Goal: Task Accomplishment & Management: Use online tool/utility

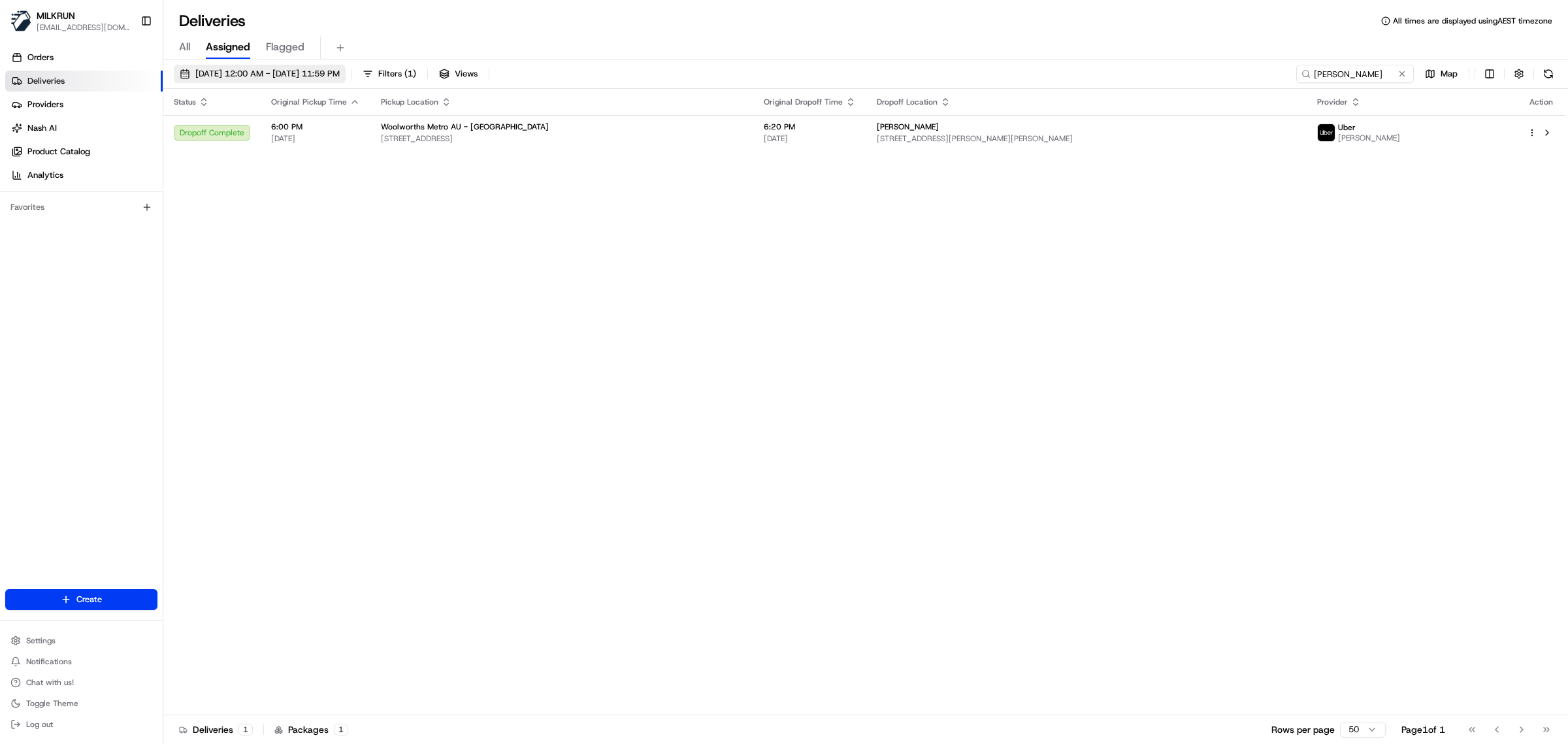
click at [232, 69] on span "16/08/2025 12:00 AM - 16/08/2025 11:59 PM" at bounding box center [267, 74] width 144 height 12
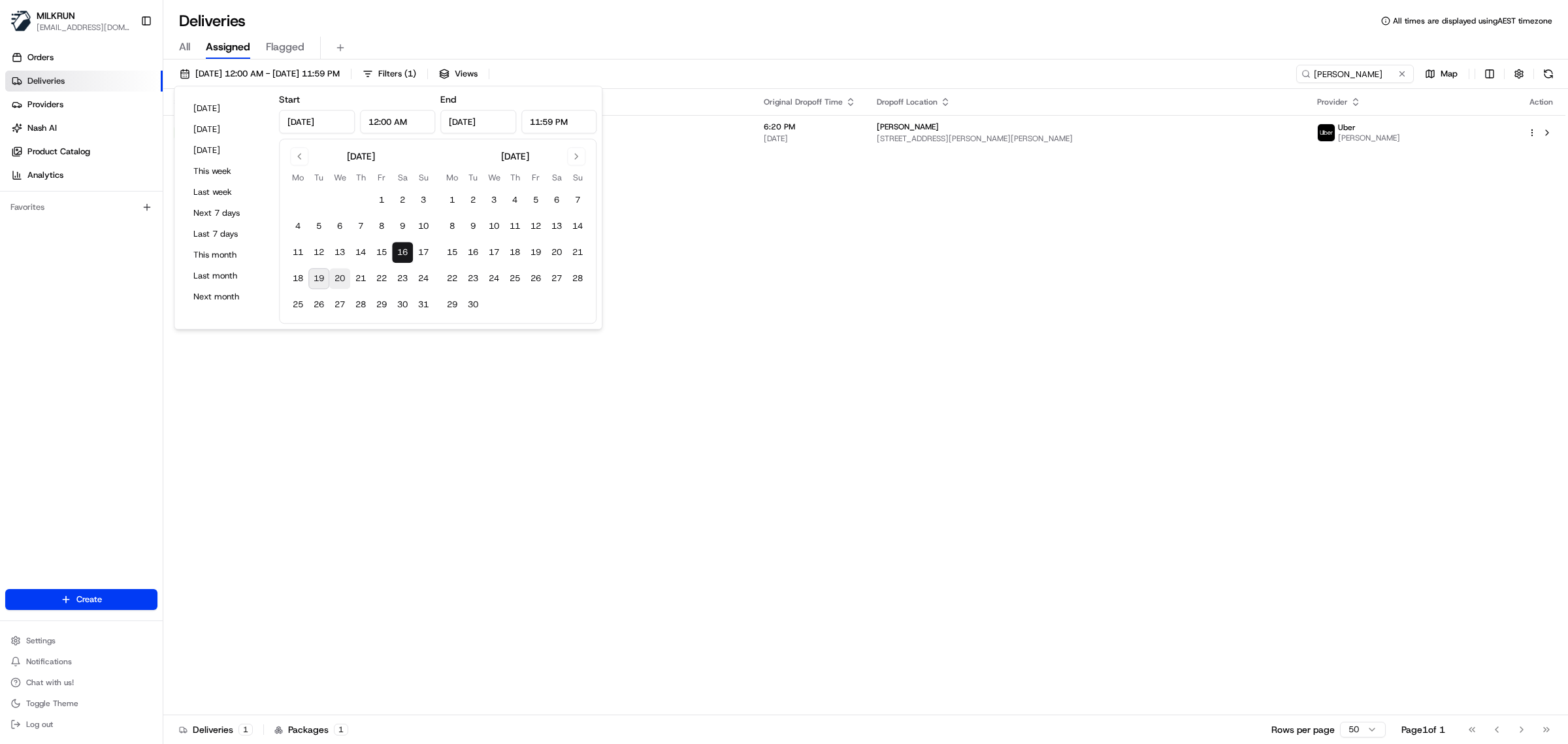
click at [331, 281] on button "20" at bounding box center [340, 278] width 20 height 20
type input "Aug 20, 2025"
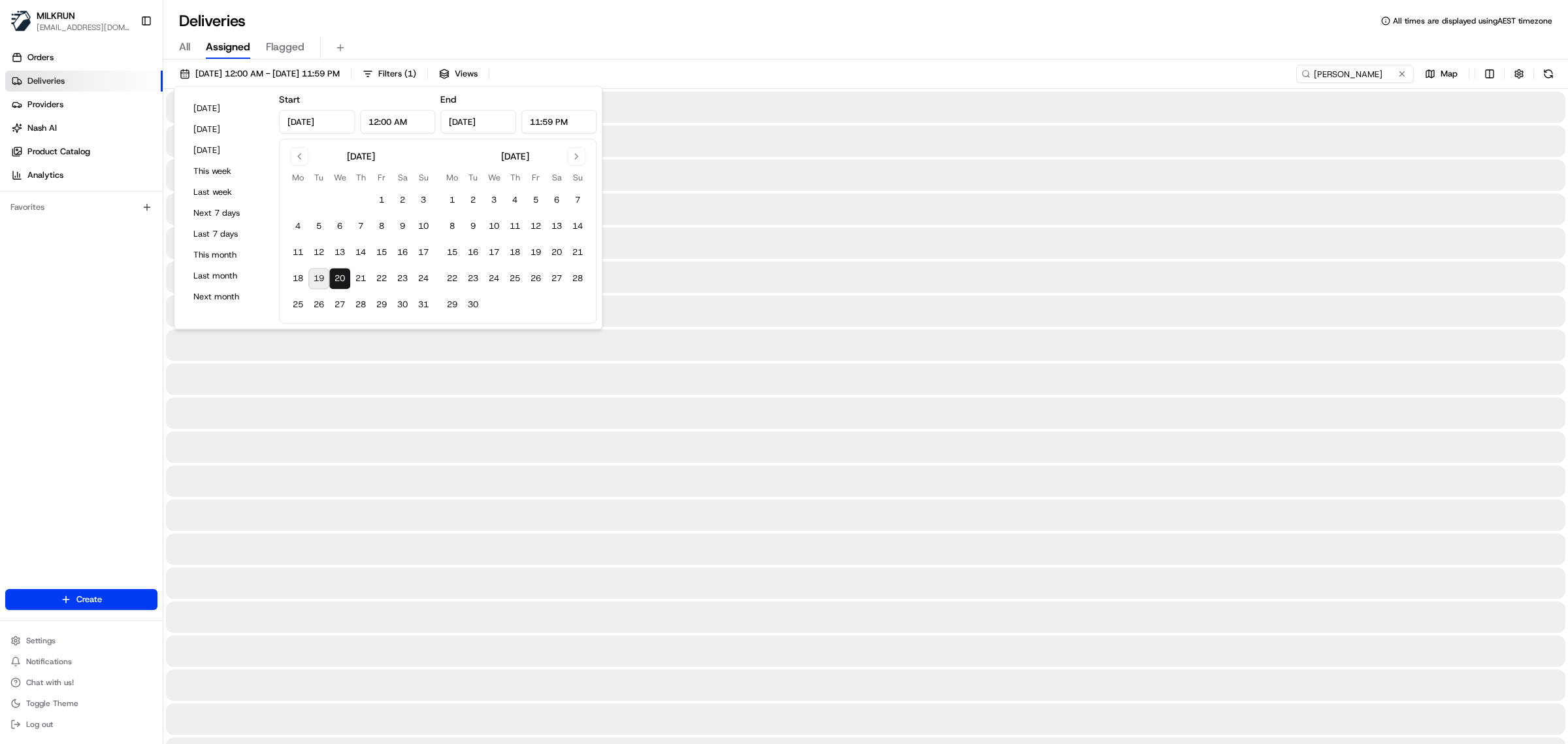
click at [321, 279] on button "19" at bounding box center [318, 278] width 20 height 20
type input "Aug 19, 2025"
click at [318, 279] on button "19" at bounding box center [318, 278] width 20 height 20
type input "Aug 19, 2025"
click at [736, 43] on div "All Assigned Flagged" at bounding box center [865, 47] width 1405 height 23
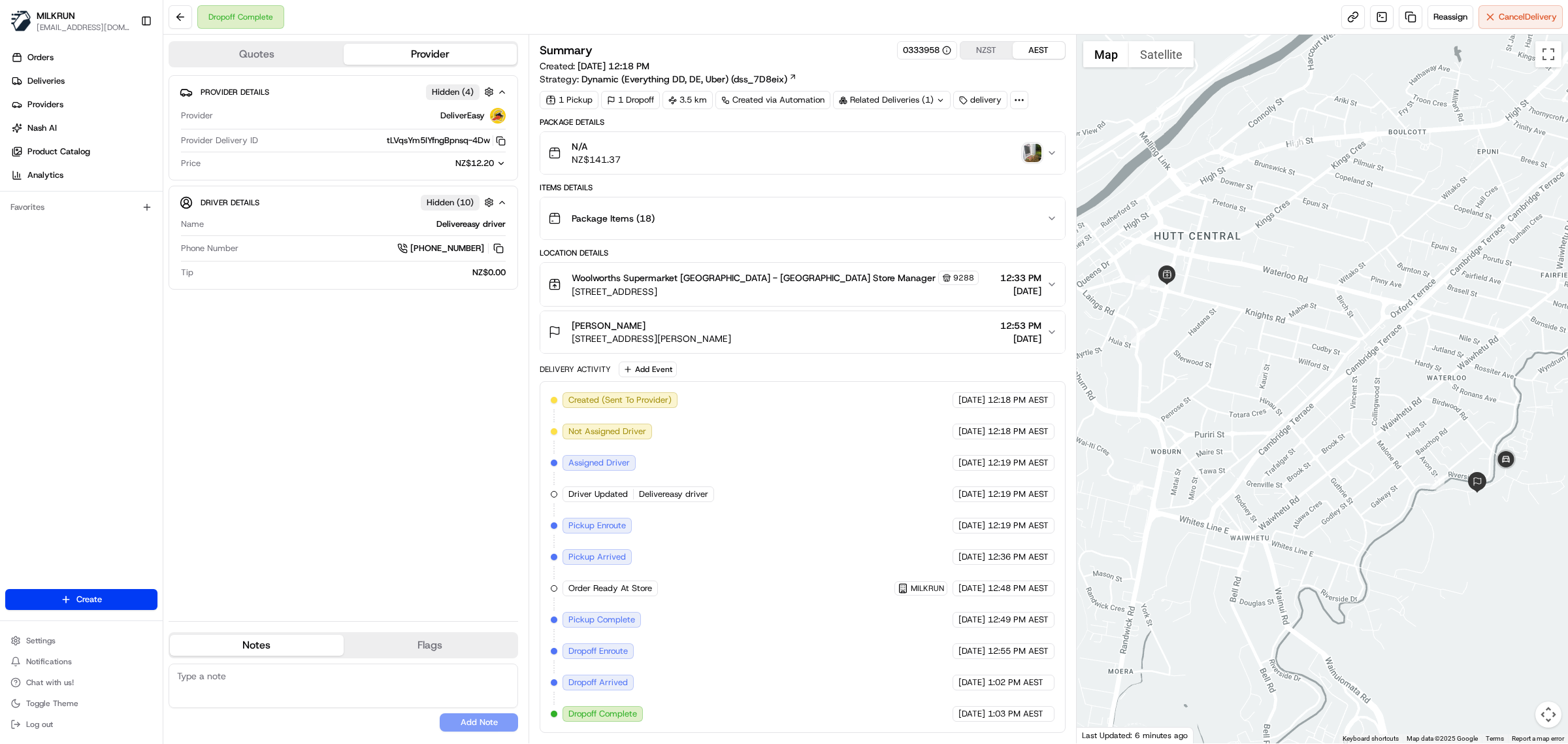
click at [1033, 152] on img "button" at bounding box center [1033, 153] width 19 height 19
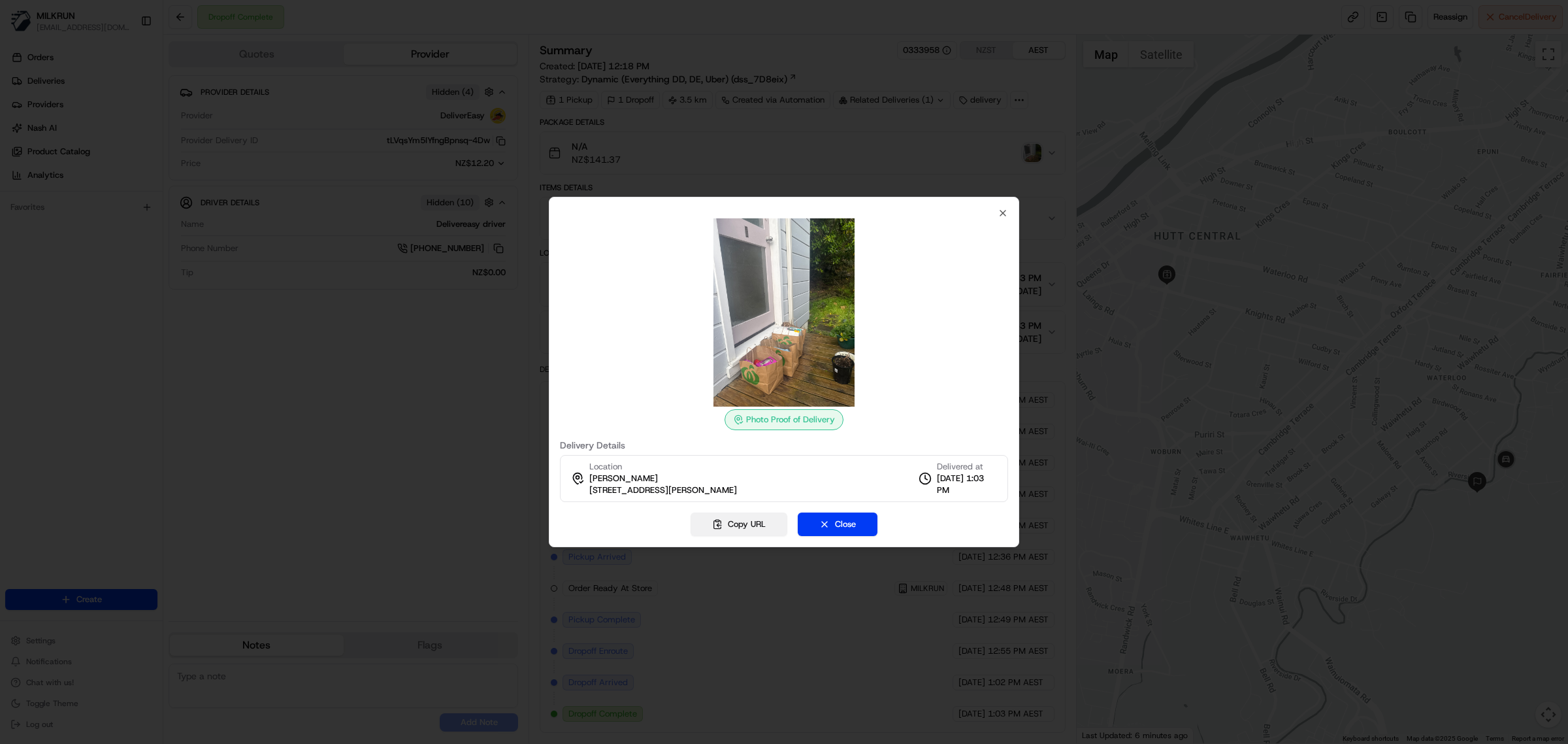
click at [746, 526] on button "Copy URL" at bounding box center [739, 523] width 97 height 23
click at [1009, 218] on div "Photo Proof of Delivery Delivery Details Location Melissa keane 33B Cleary Stre…" at bounding box center [784, 372] width 470 height 350
drag, startPoint x: 1011, startPoint y: 211, endPoint x: 1128, endPoint y: 126, distance: 144.6
click at [1013, 211] on div "Photo Proof of Delivery Delivery Details Location Melissa keane 33B Cleary Stre…" at bounding box center [784, 372] width 470 height 350
click at [998, 214] on icon "button" at bounding box center [1003, 212] width 10 height 10
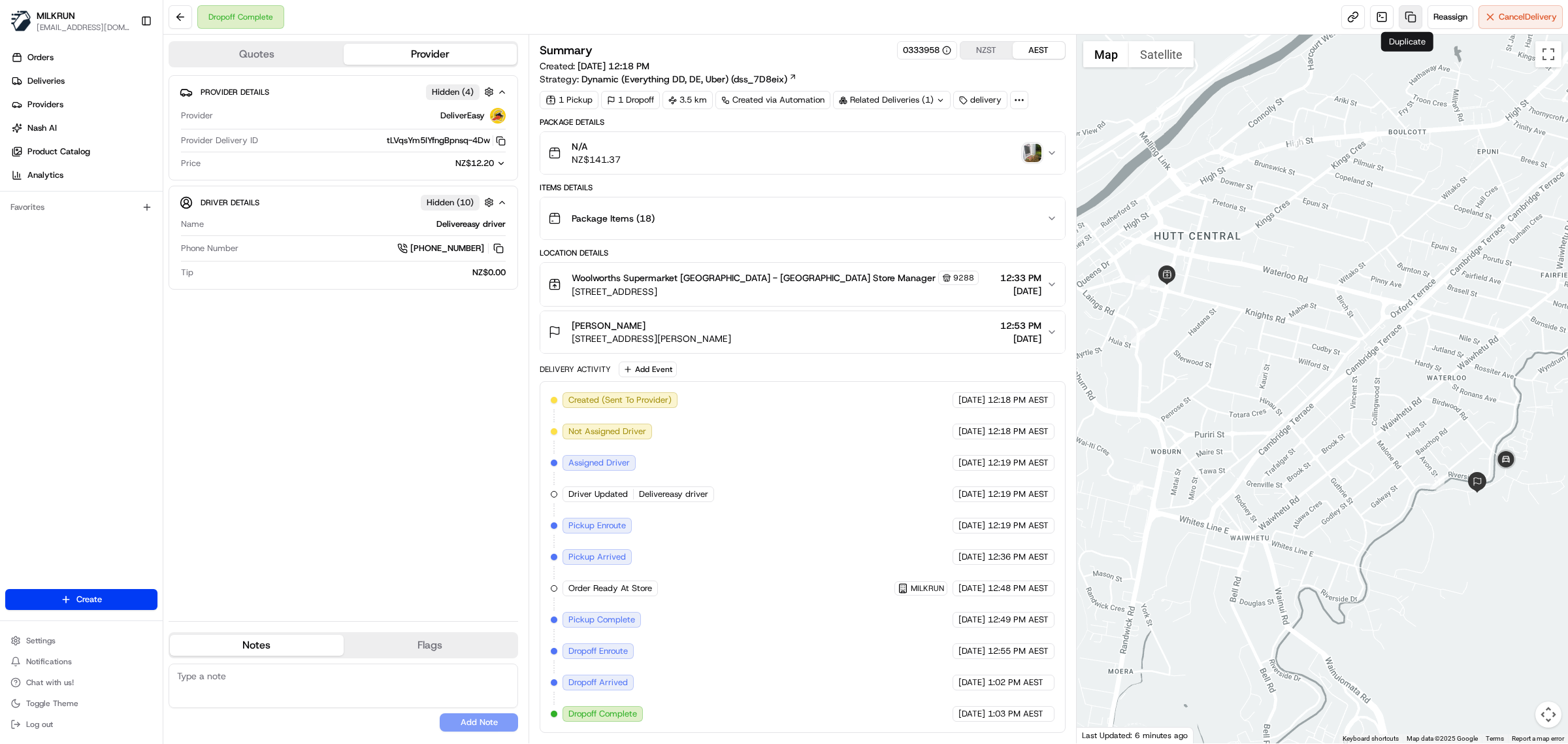
click at [1409, 15] on link at bounding box center [1411, 17] width 23 height 23
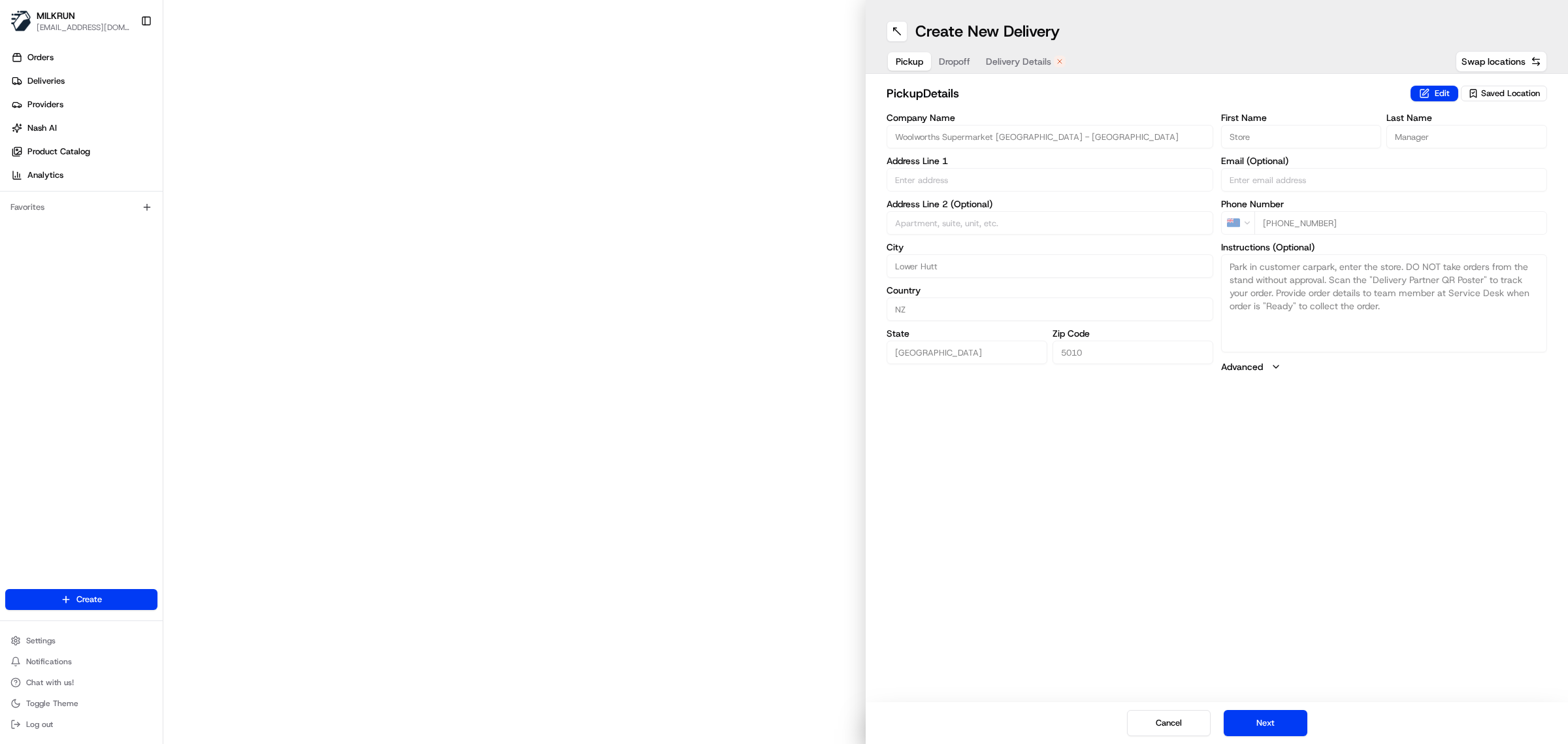
type input "Bloomfield Terrace"
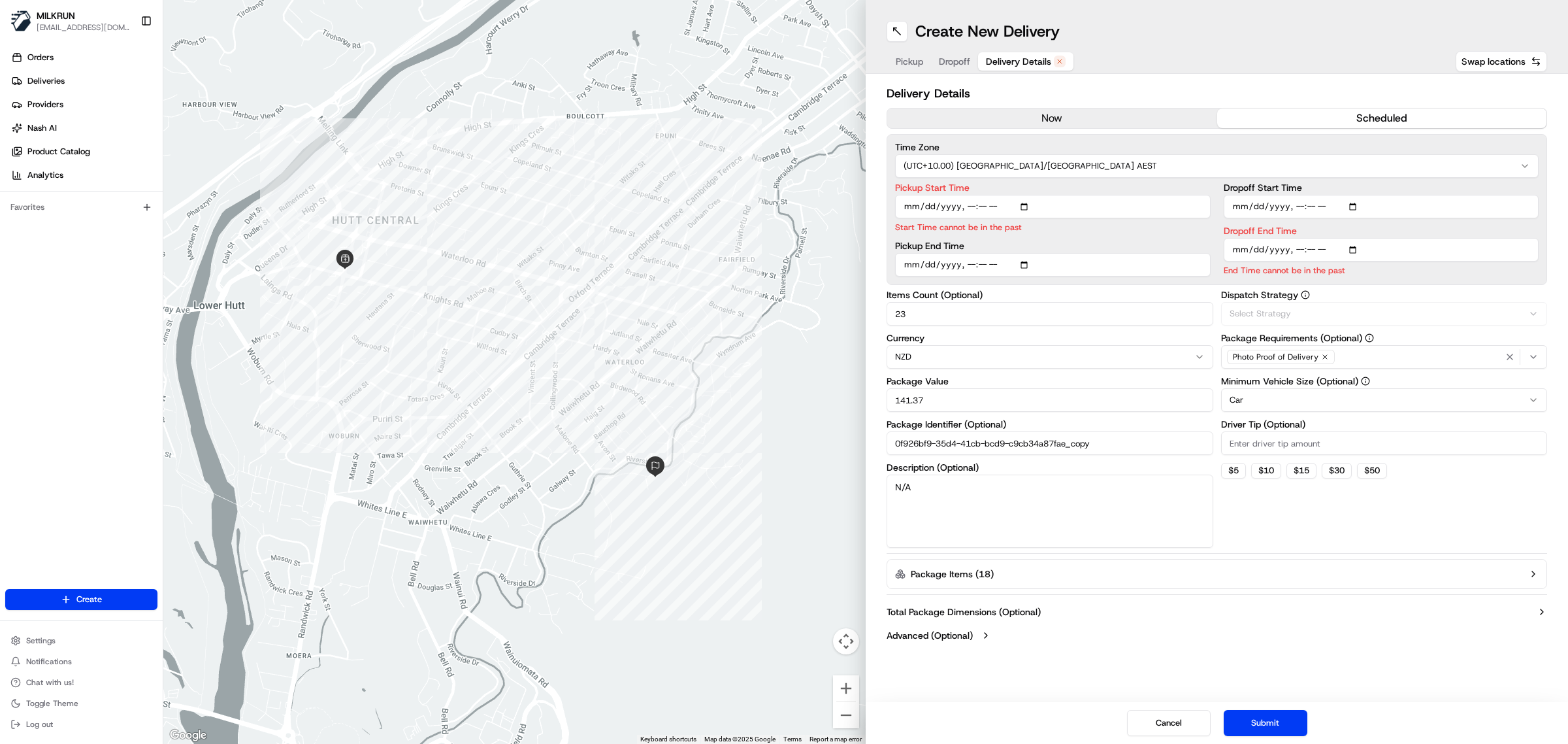
click at [1036, 64] on span "Delivery Details" at bounding box center [1019, 61] width 65 height 13
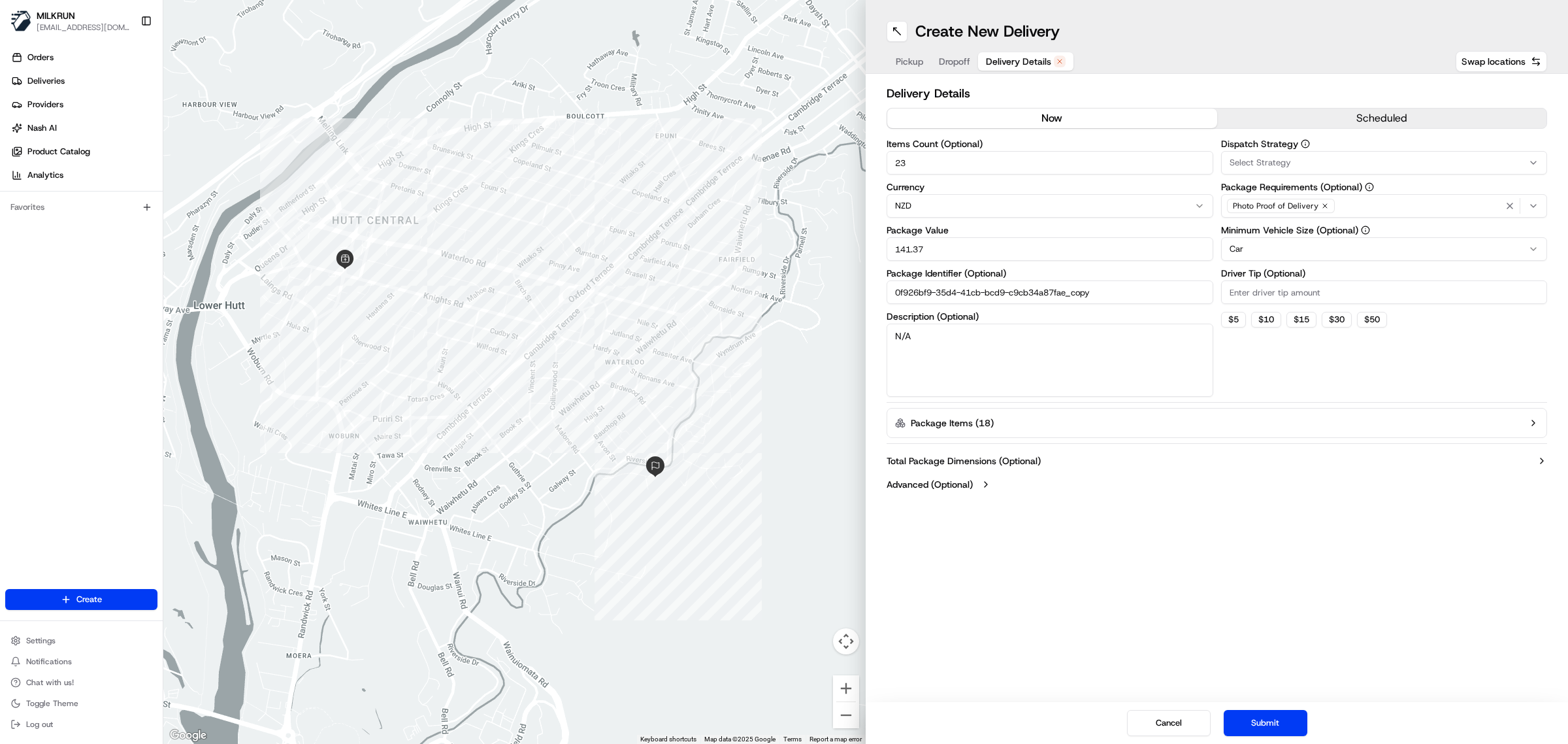
click at [1047, 113] on button "now" at bounding box center [1052, 118] width 330 height 20
click at [1272, 729] on button "Submit" at bounding box center [1266, 723] width 84 height 26
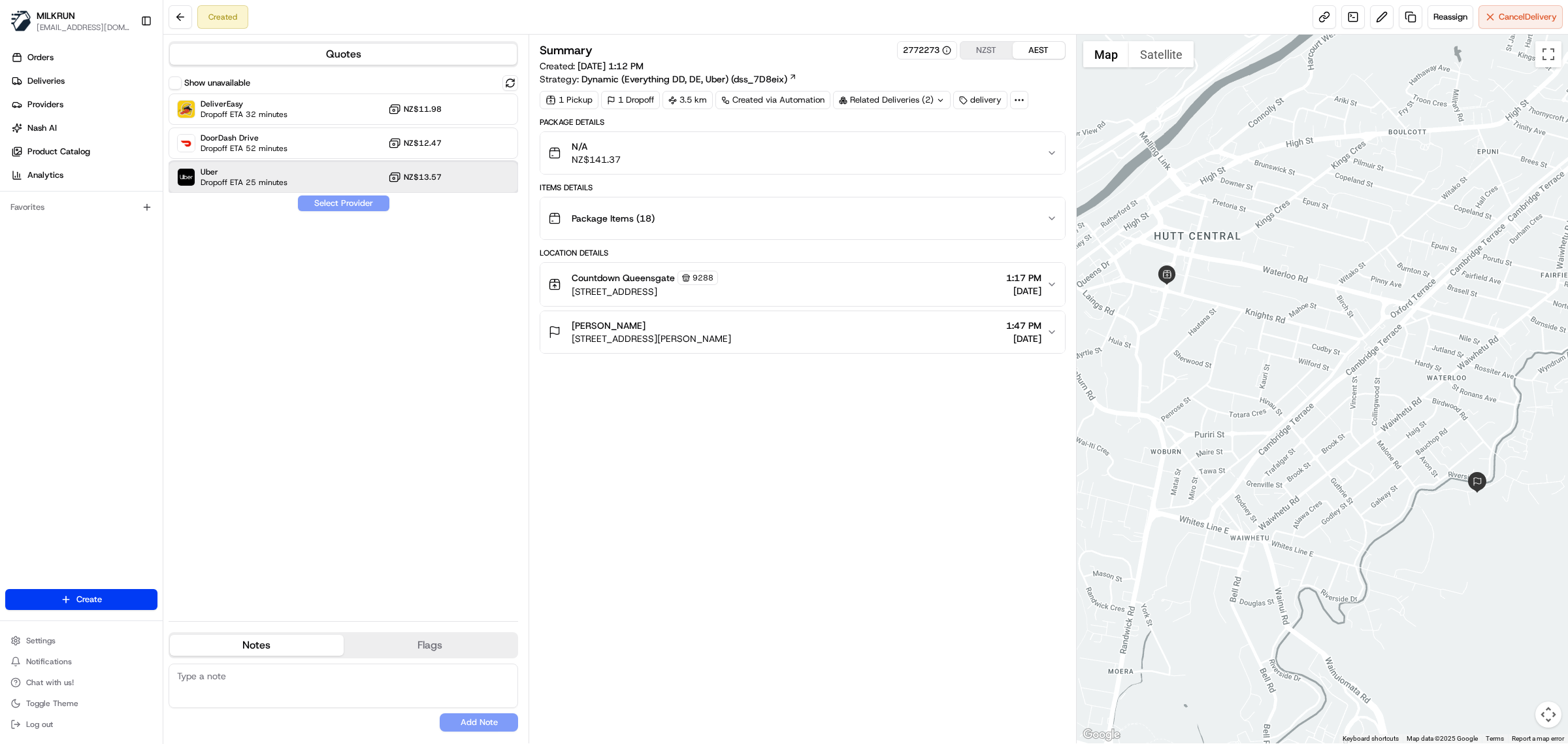
click at [242, 176] on span "Uber" at bounding box center [243, 171] width 87 height 10
click at [305, 198] on button "Assign Provider" at bounding box center [344, 203] width 93 height 16
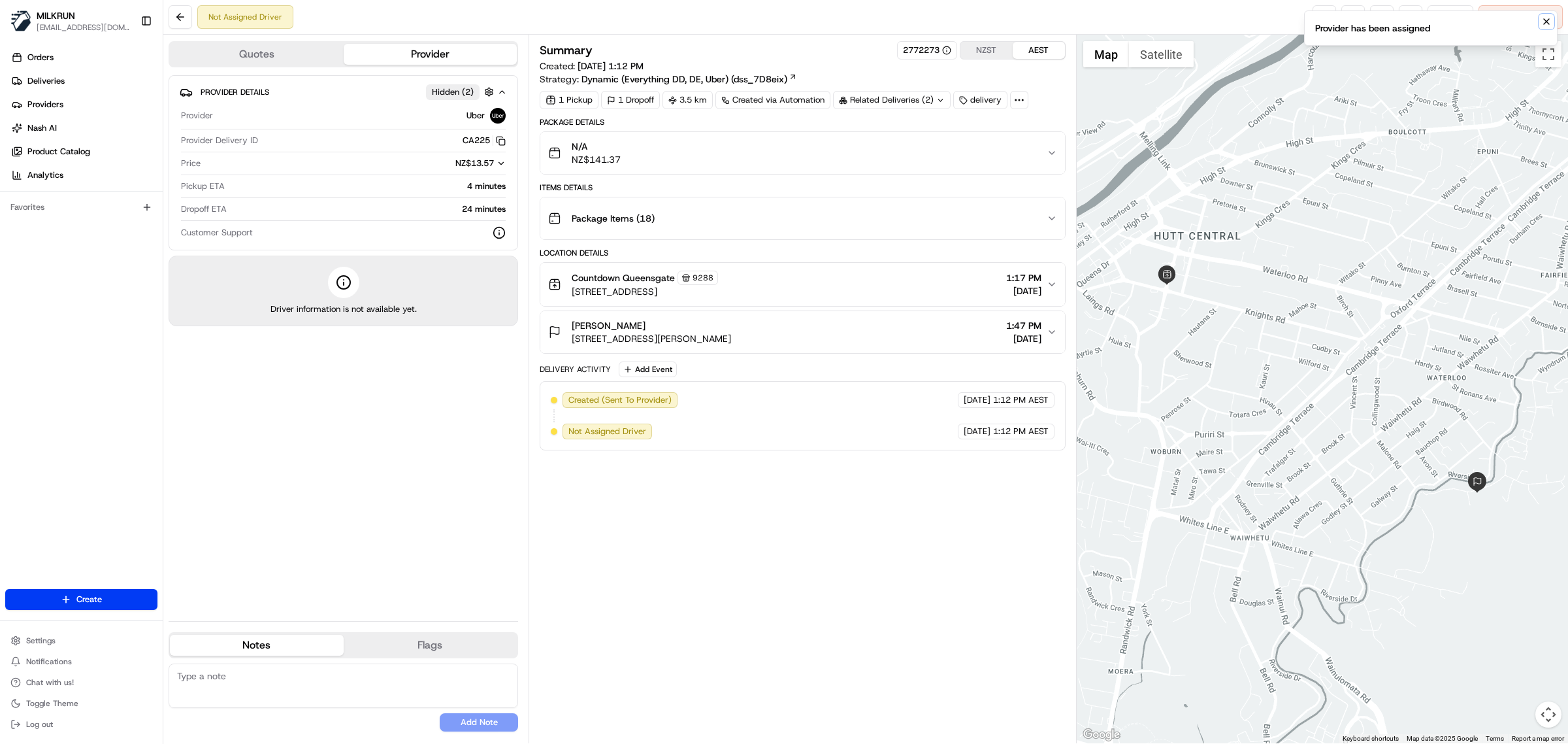
click at [1548, 20] on icon "Notifications (F8)" at bounding box center [1547, 21] width 6 height 6
click at [1316, 17] on link at bounding box center [1324, 17] width 23 height 23
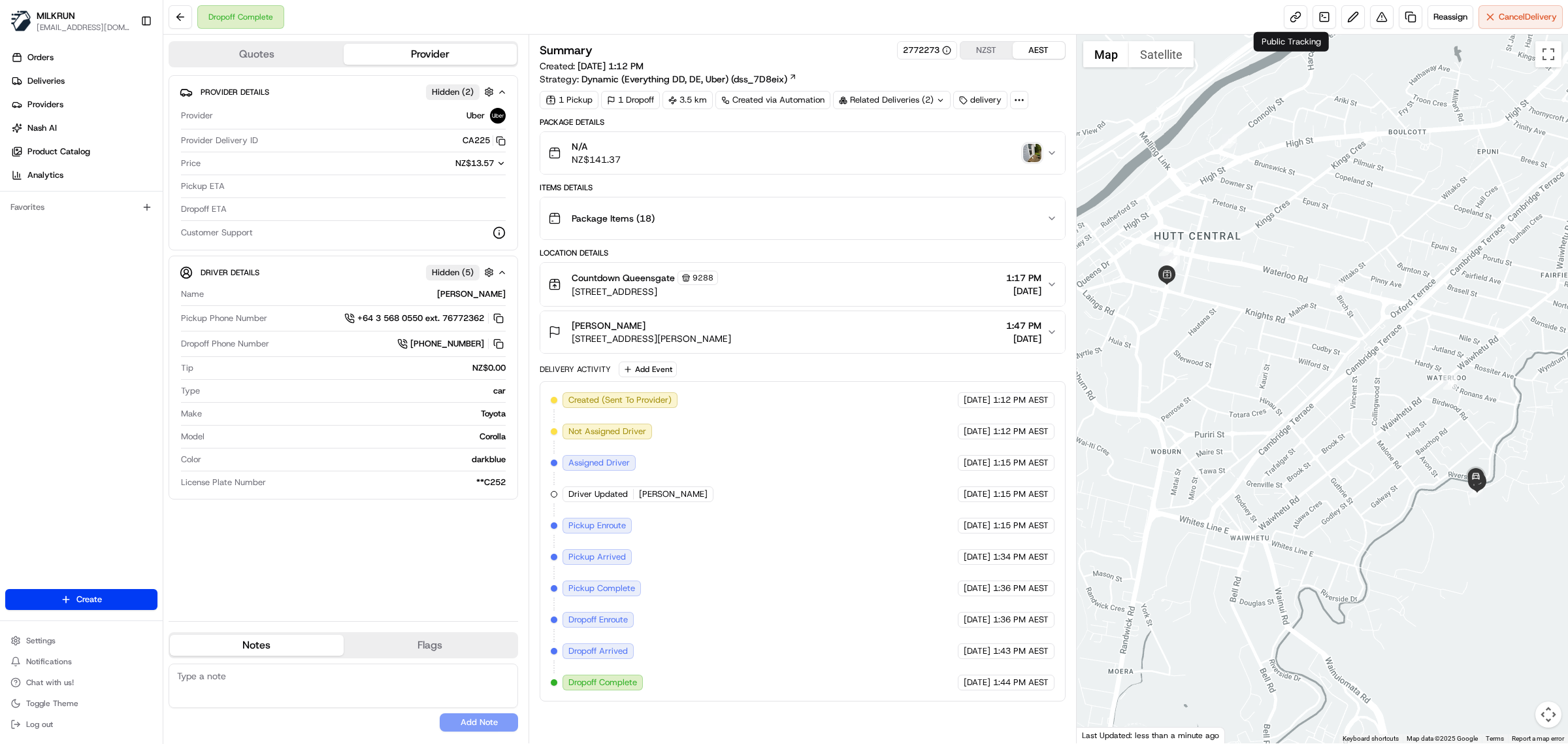
click at [1029, 155] on img "button" at bounding box center [1033, 153] width 19 height 19
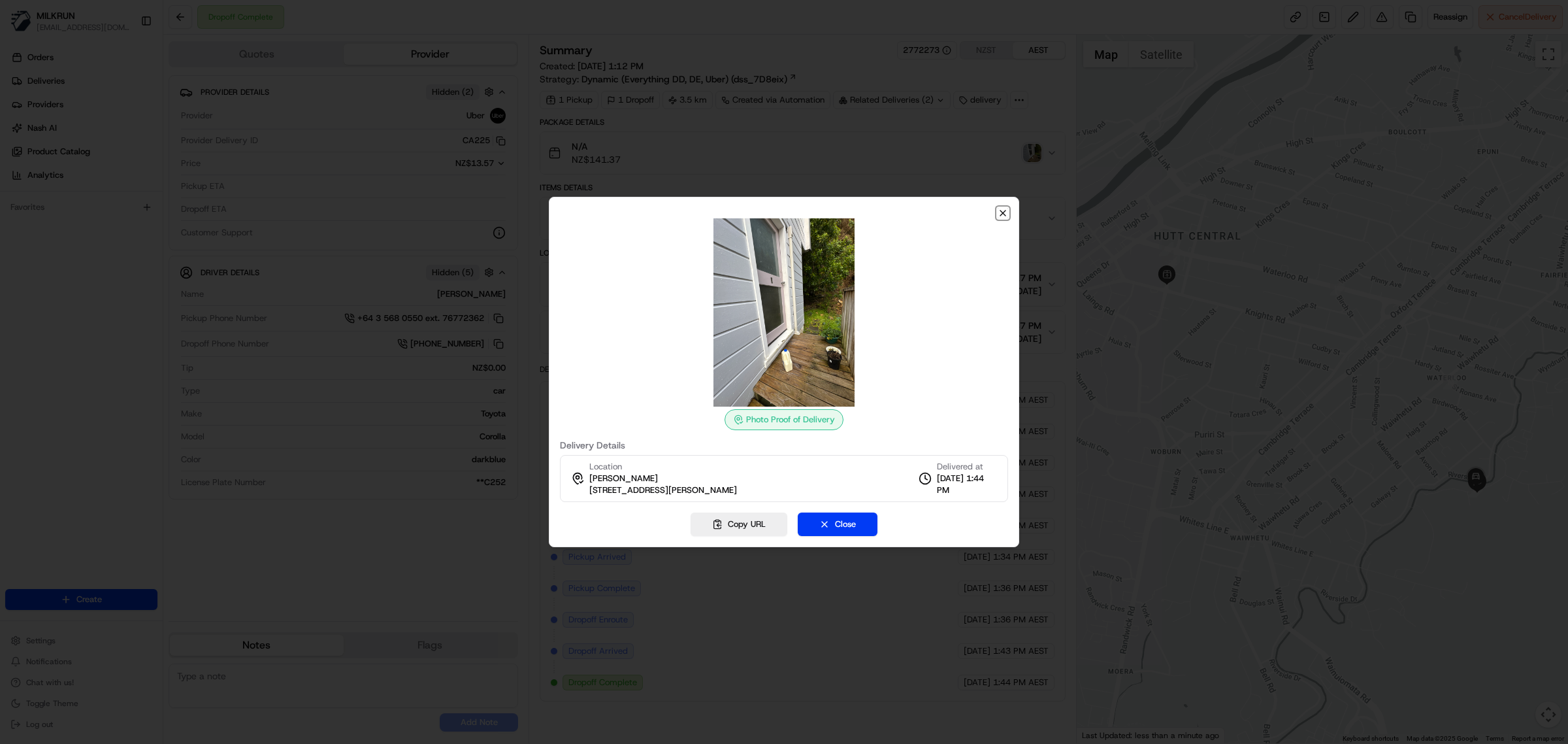
click at [998, 210] on icon "button" at bounding box center [1003, 212] width 10 height 10
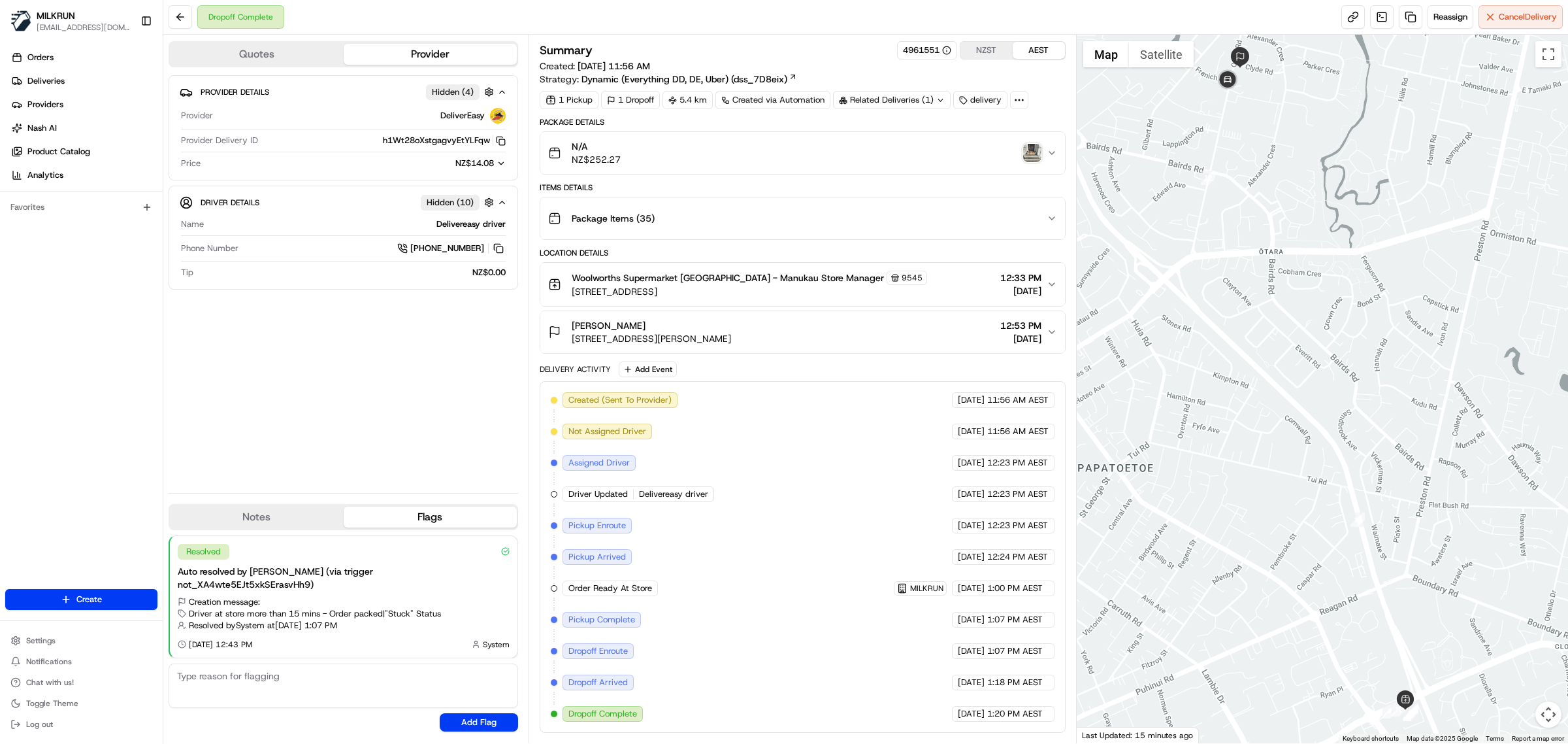
click at [936, 282] on div "Woolworths Supermarket NZ - Manukau Store Manager 9545 652 Great South Rd, Auck…" at bounding box center [797, 284] width 498 height 27
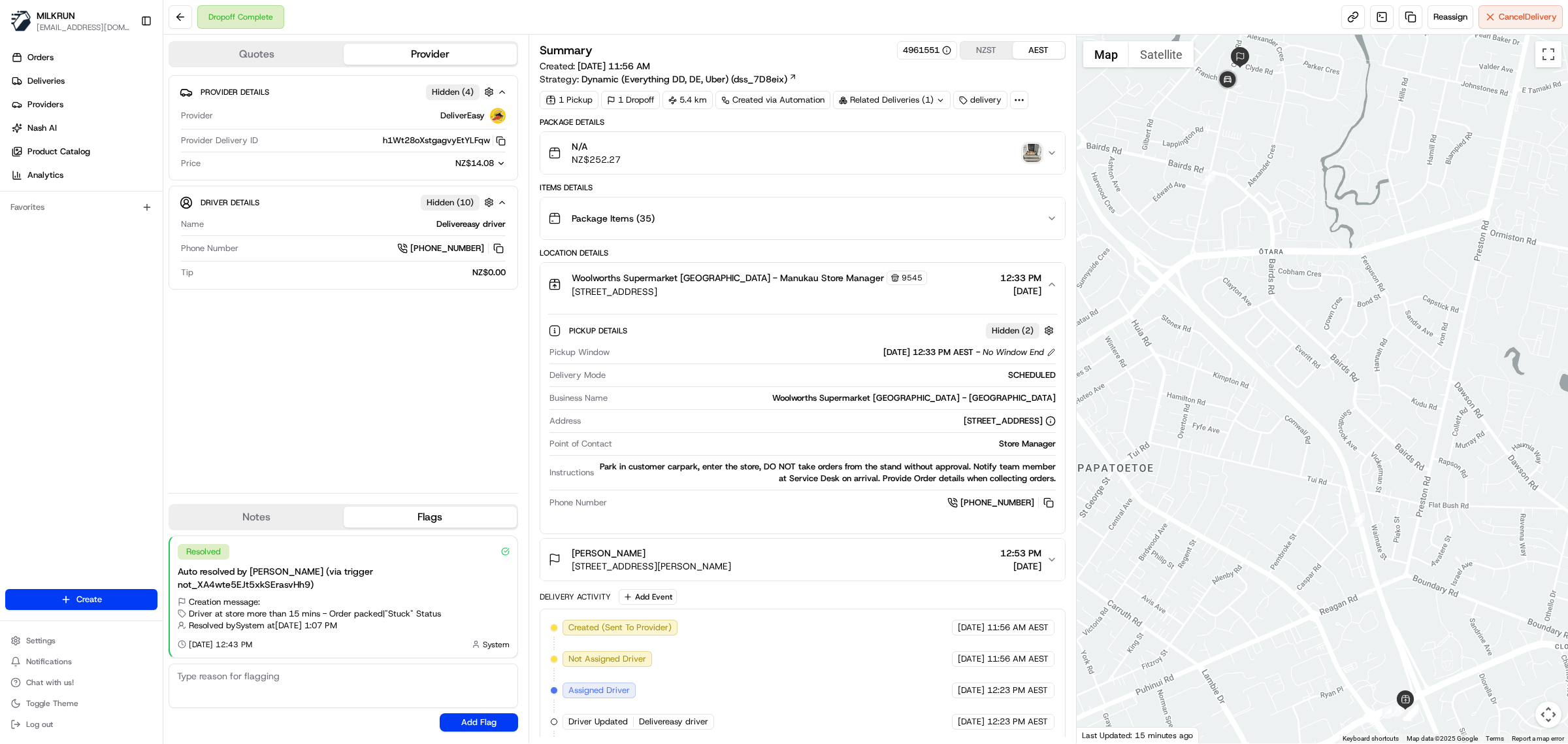
drag, startPoint x: 1047, startPoint y: 504, endPoint x: 939, endPoint y: 376, distance: 167.5
click at [1047, 503] on button at bounding box center [1048, 502] width 14 height 14
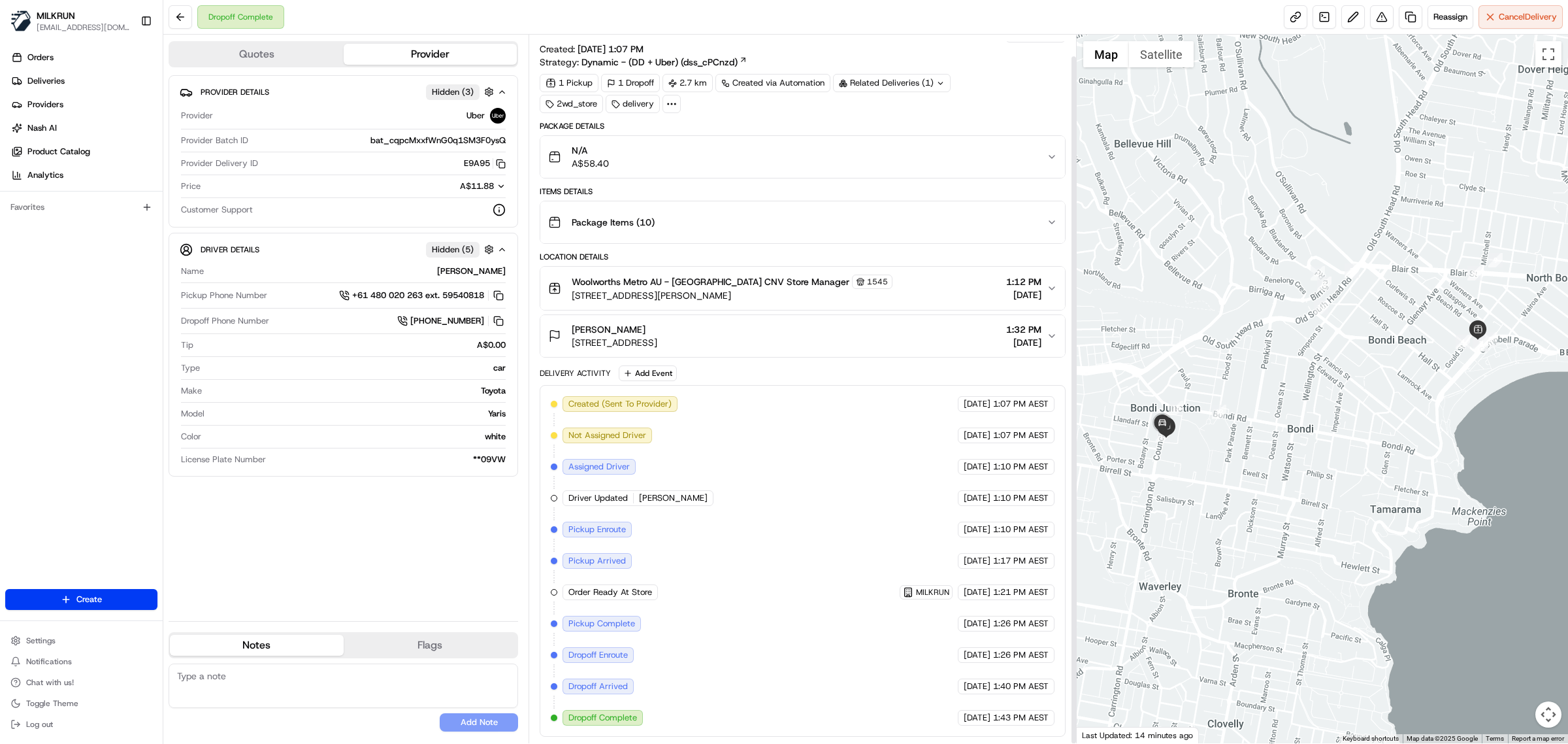
scroll to position [23, 0]
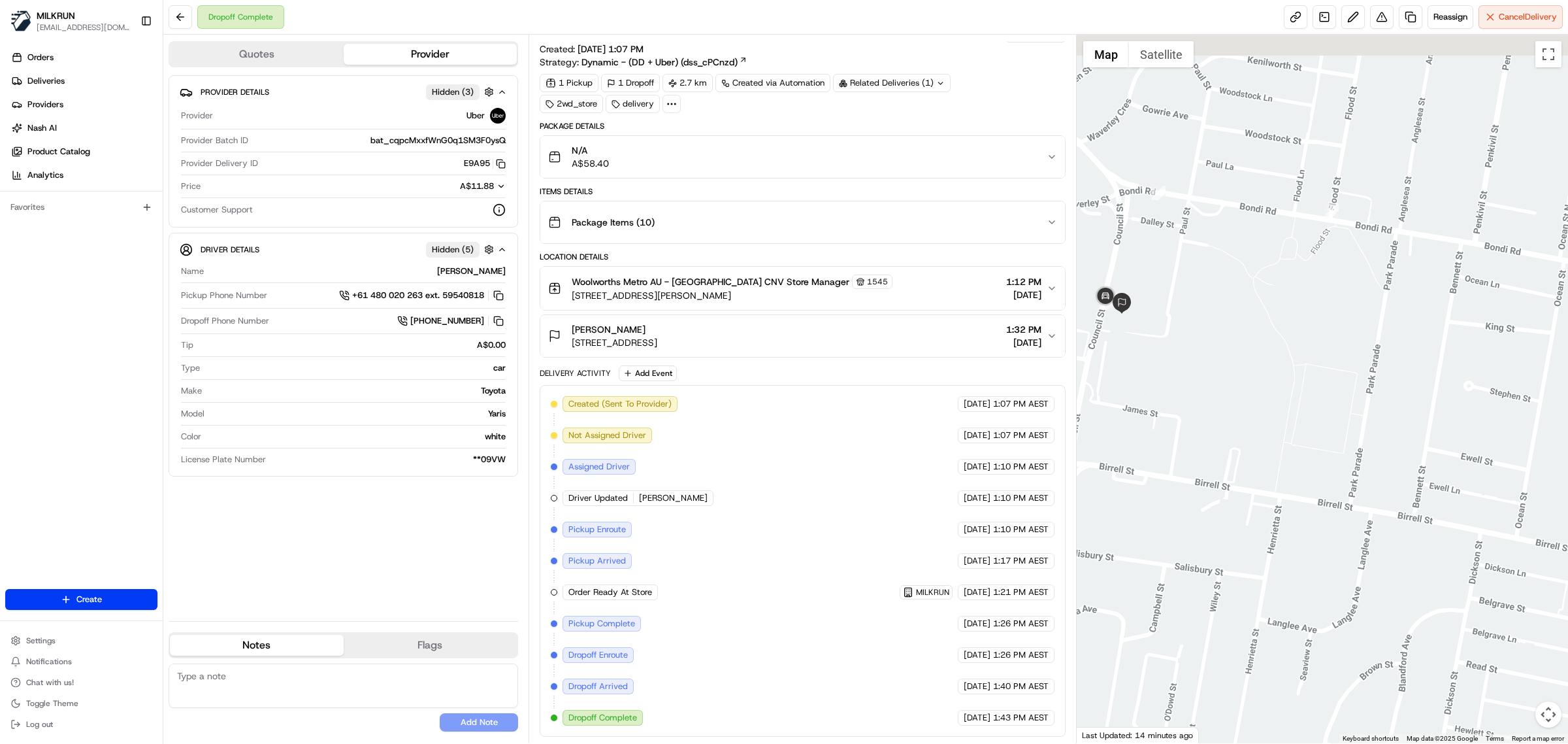
drag, startPoint x: 1229, startPoint y: 492, endPoint x: 1567, endPoint y: 749, distance: 424.6
click at [1567, 743] on html "MILKRUN [EMAIL_ADDRESS][DOMAIN_NAME] Toggle Sidebar Orders Deliveries Providers…" at bounding box center [784, 372] width 1568 height 744
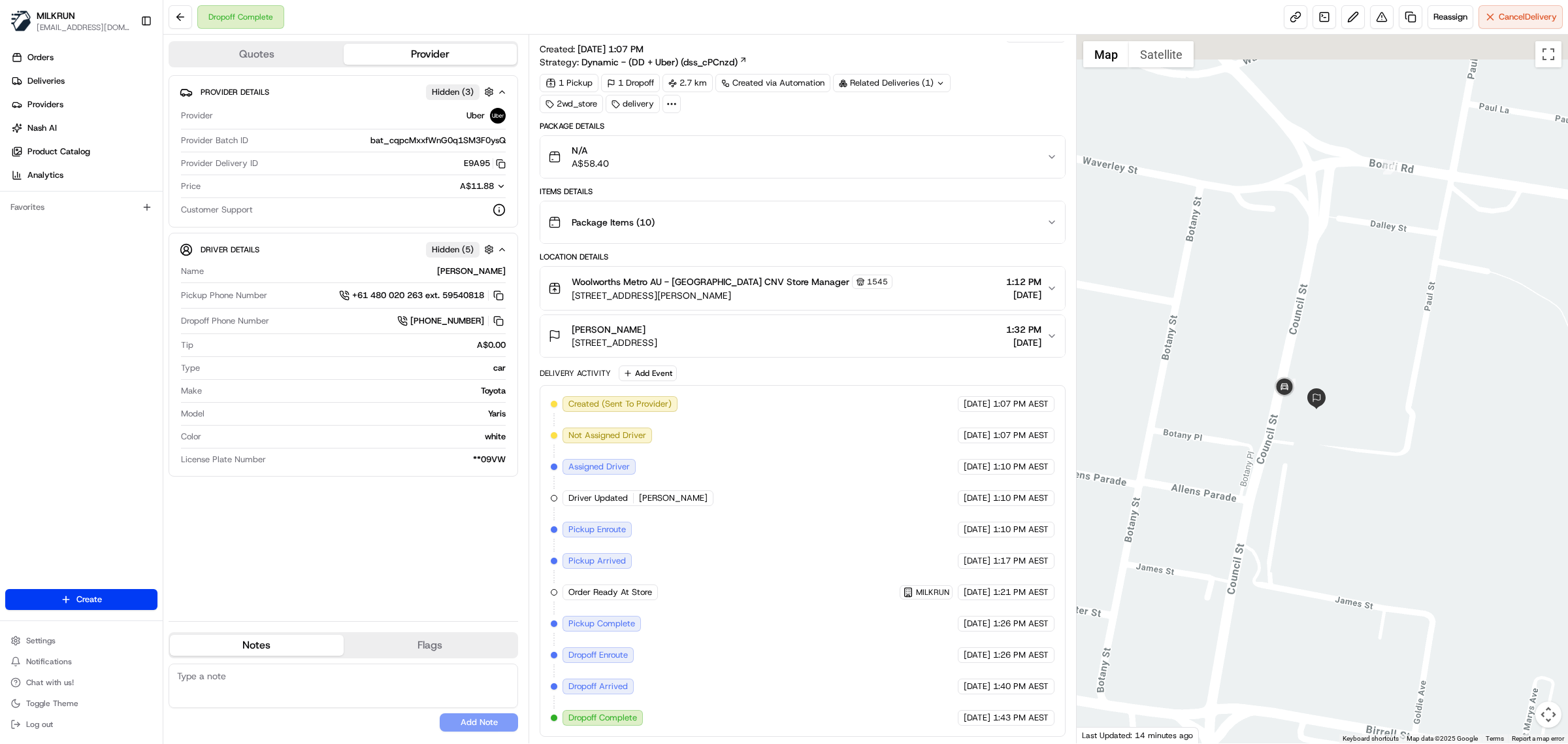
drag, startPoint x: 1115, startPoint y: 337, endPoint x: 1457, endPoint y: 609, distance: 437.0
click at [1498, 667] on div at bounding box center [1323, 388] width 492 height 709
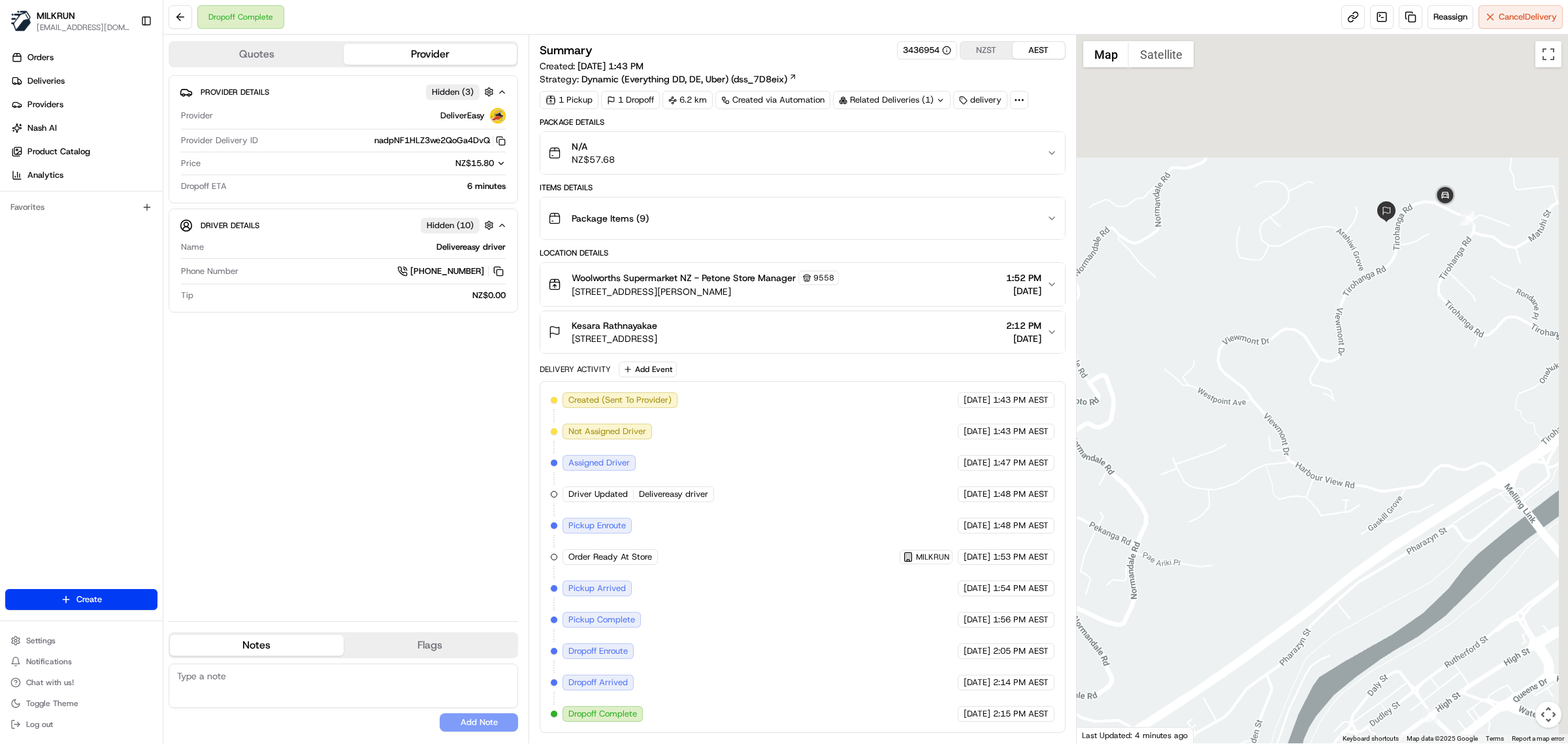
drag, startPoint x: 1431, startPoint y: 211, endPoint x: 1228, endPoint y: 632, distance: 467.4
click at [1231, 668] on div at bounding box center [1323, 388] width 492 height 709
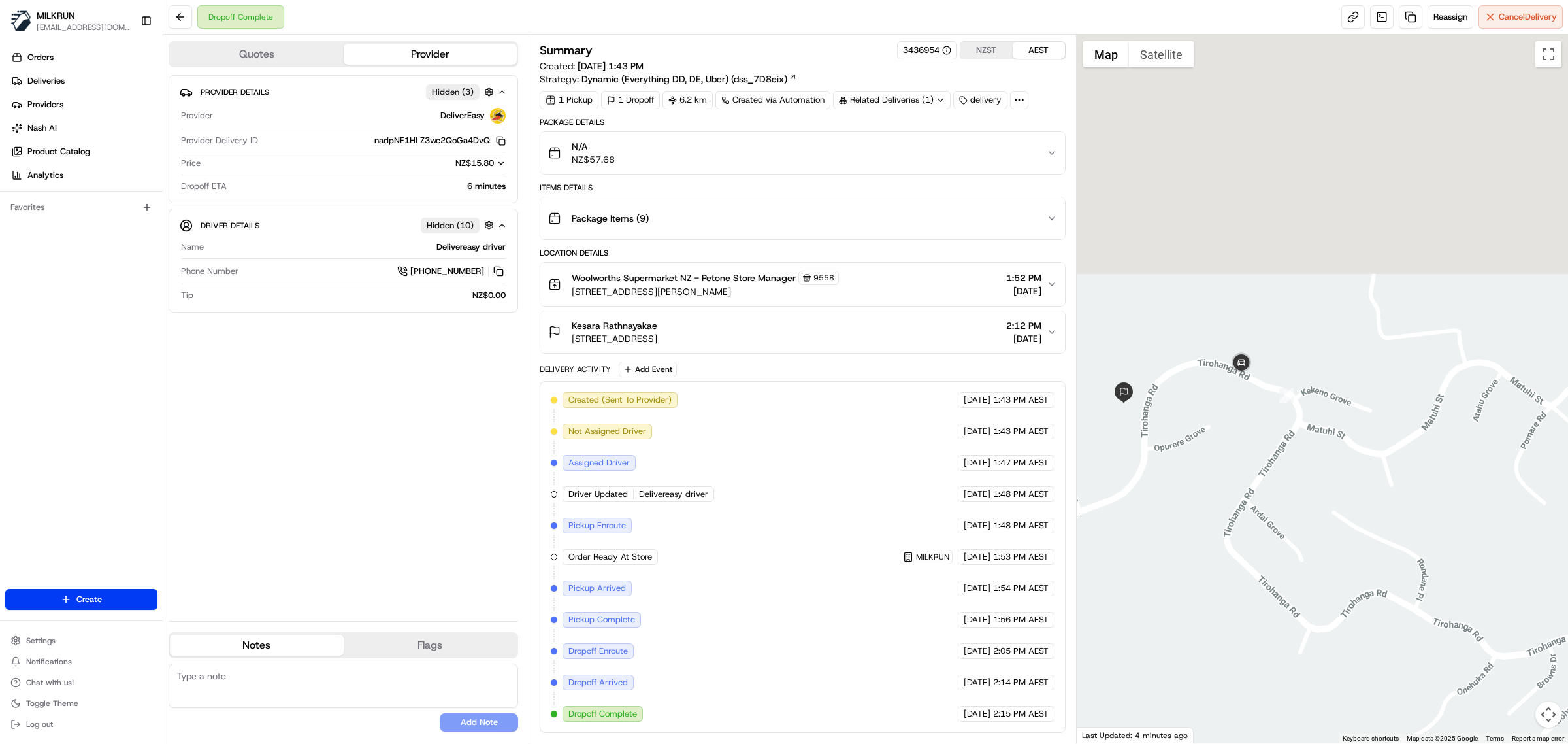
drag, startPoint x: 1331, startPoint y: 269, endPoint x: 1262, endPoint y: 636, distance: 373.4
click at [1262, 636] on div at bounding box center [1323, 388] width 492 height 709
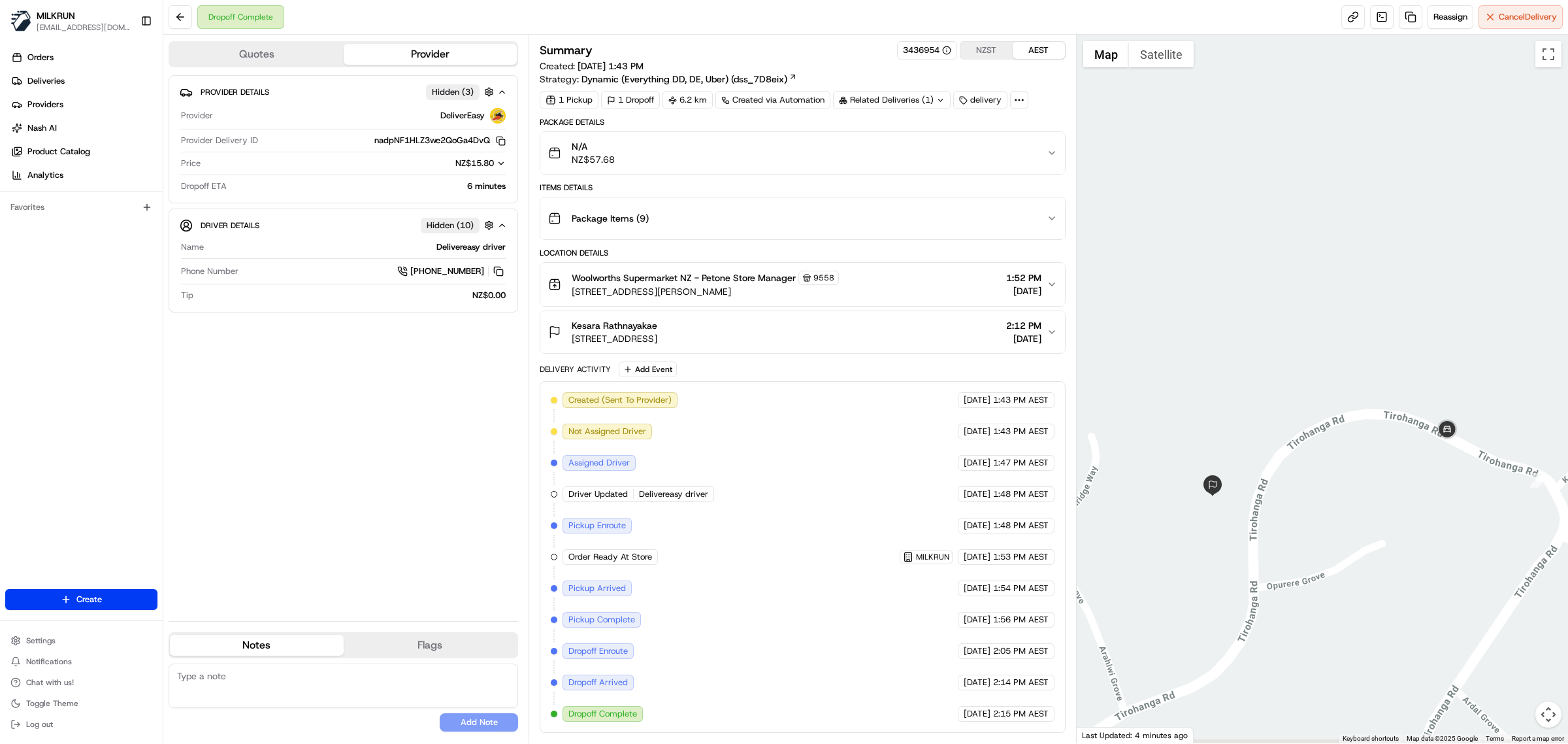
drag, startPoint x: 1265, startPoint y: 571, endPoint x: 1540, endPoint y: 512, distance: 281.3
click at [1544, 522] on div at bounding box center [1323, 388] width 492 height 709
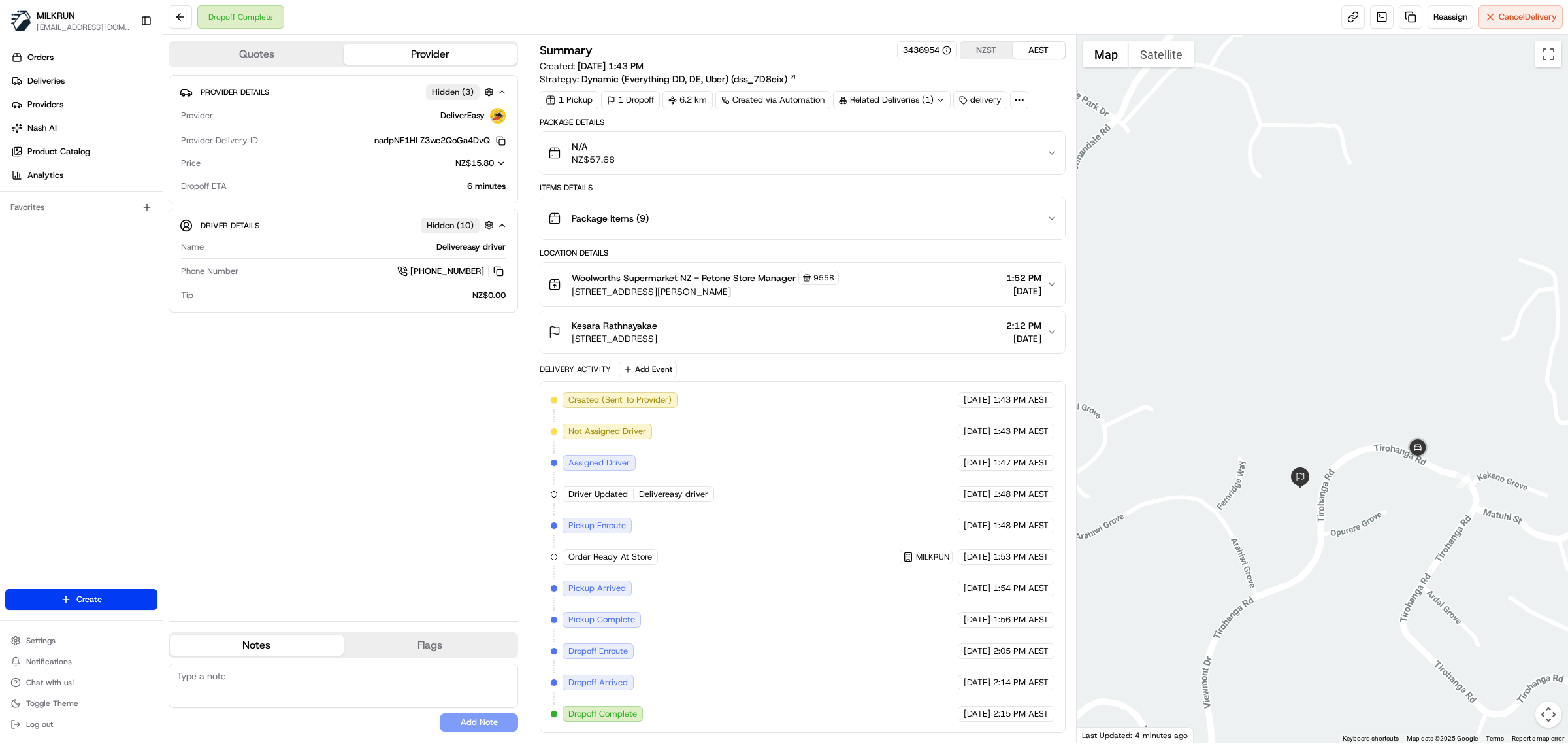
click at [888, 333] on div "Kesara Rathnayakae 152 Tirohanga Road, Tirohanga, Wellington Region 5010, NZ 2:…" at bounding box center [797, 331] width 498 height 26
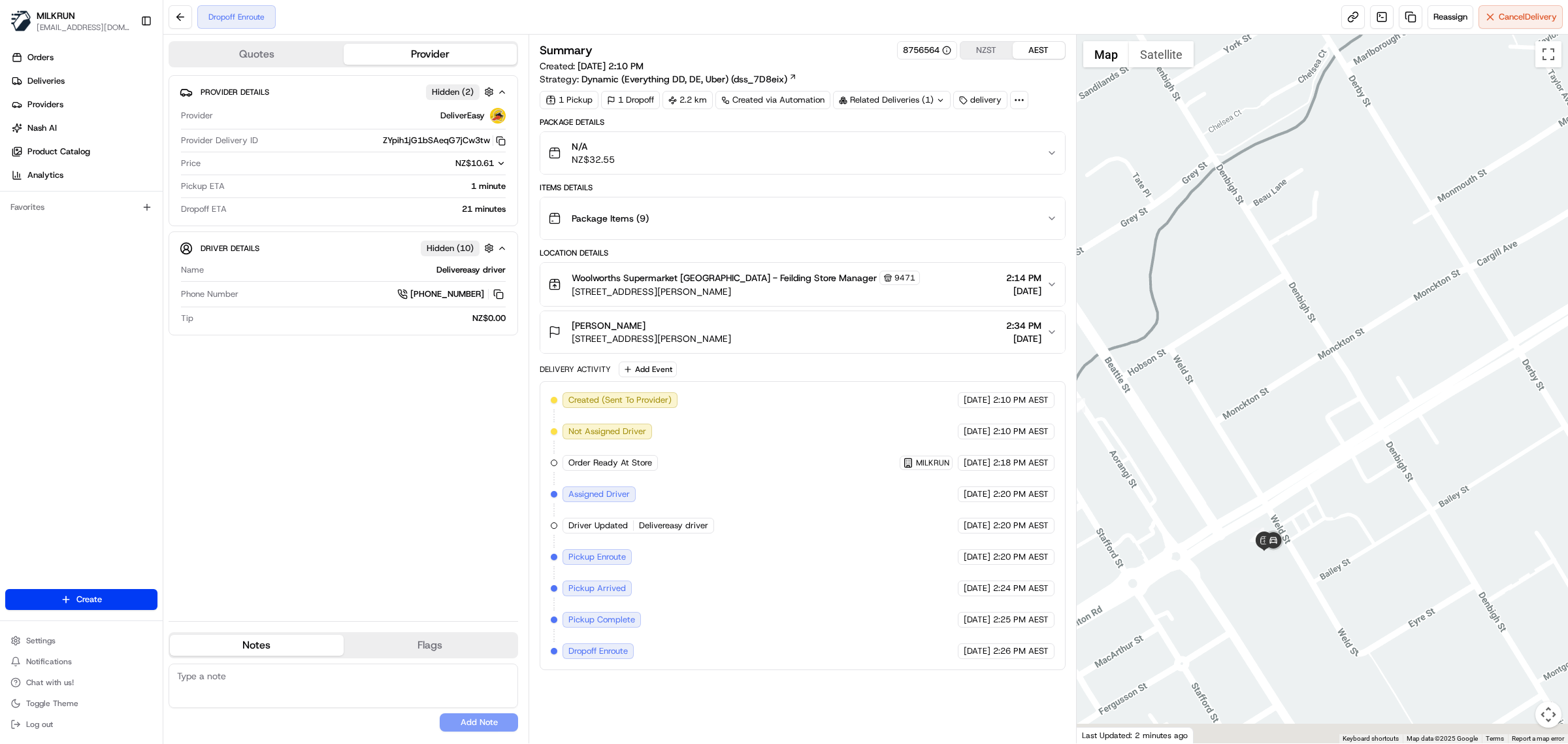
drag, startPoint x: 1288, startPoint y: 625, endPoint x: 1331, endPoint y: 509, distance: 123.7
click at [1330, 509] on div at bounding box center [1323, 388] width 492 height 709
